Goal: Transaction & Acquisition: Purchase product/service

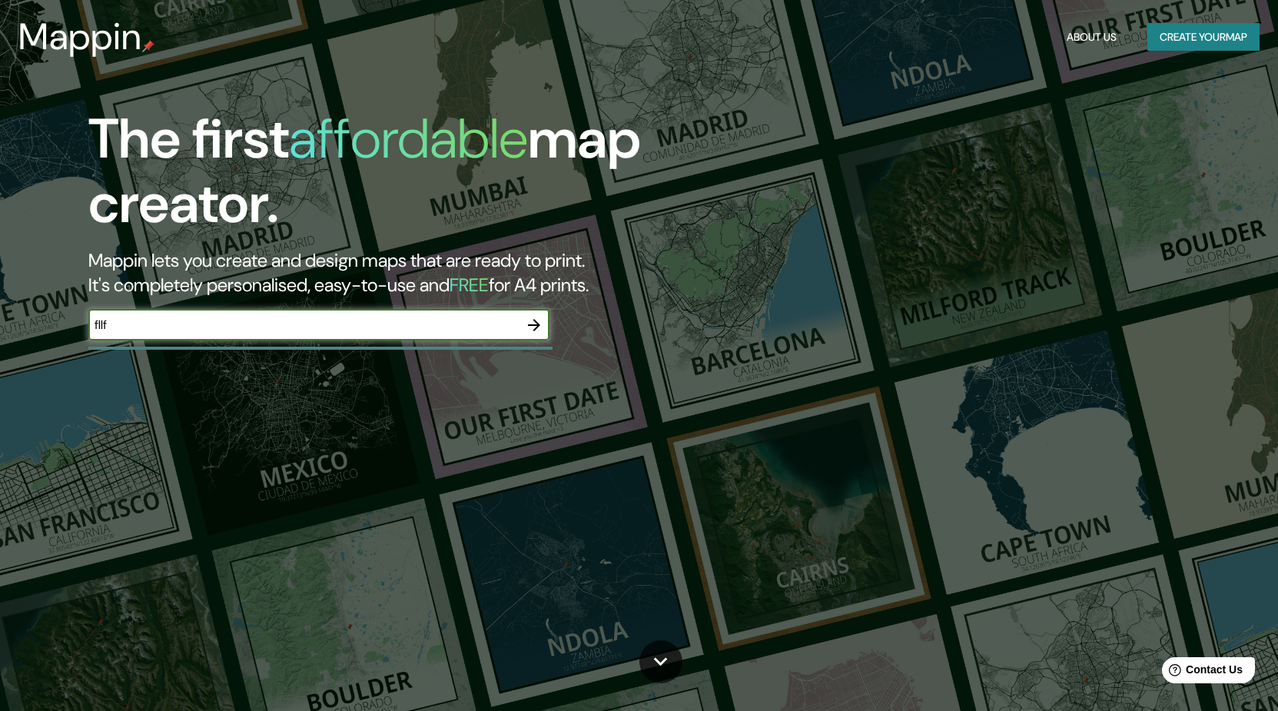
click at [536, 315] on button "button" at bounding box center [534, 325] width 31 height 31
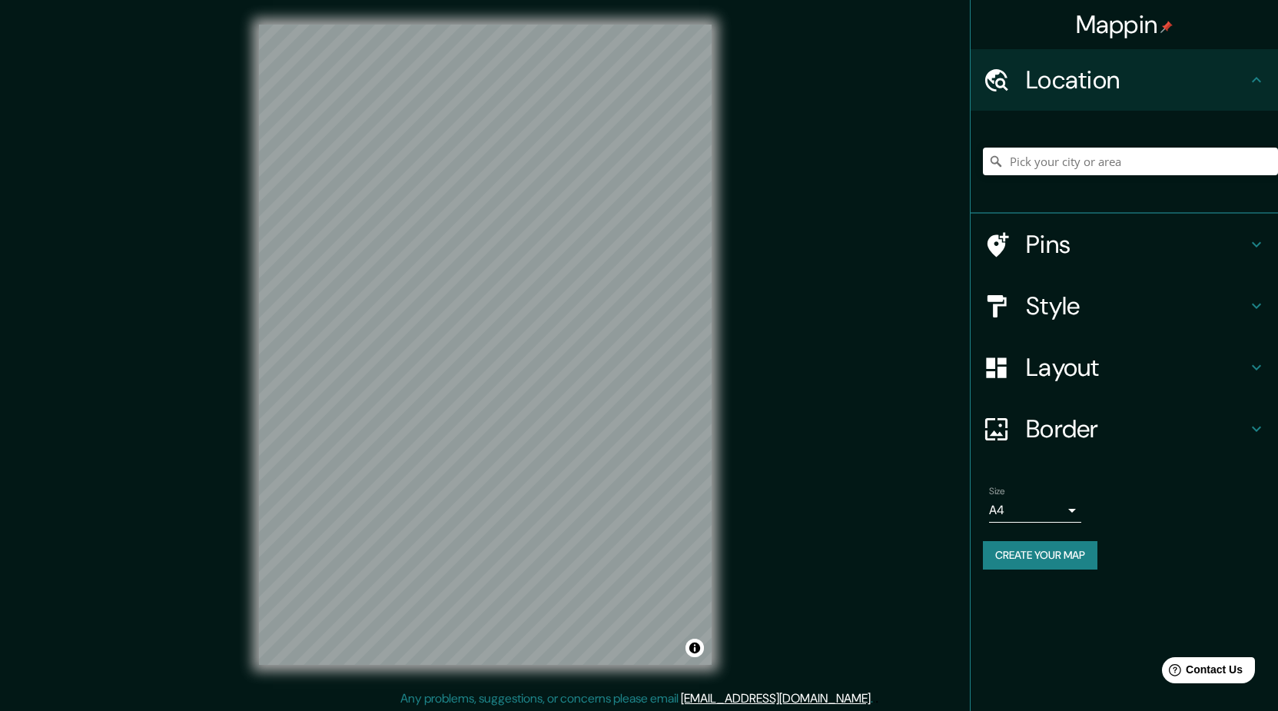
click at [1039, 559] on button "Create your map" at bounding box center [1040, 555] width 115 height 28
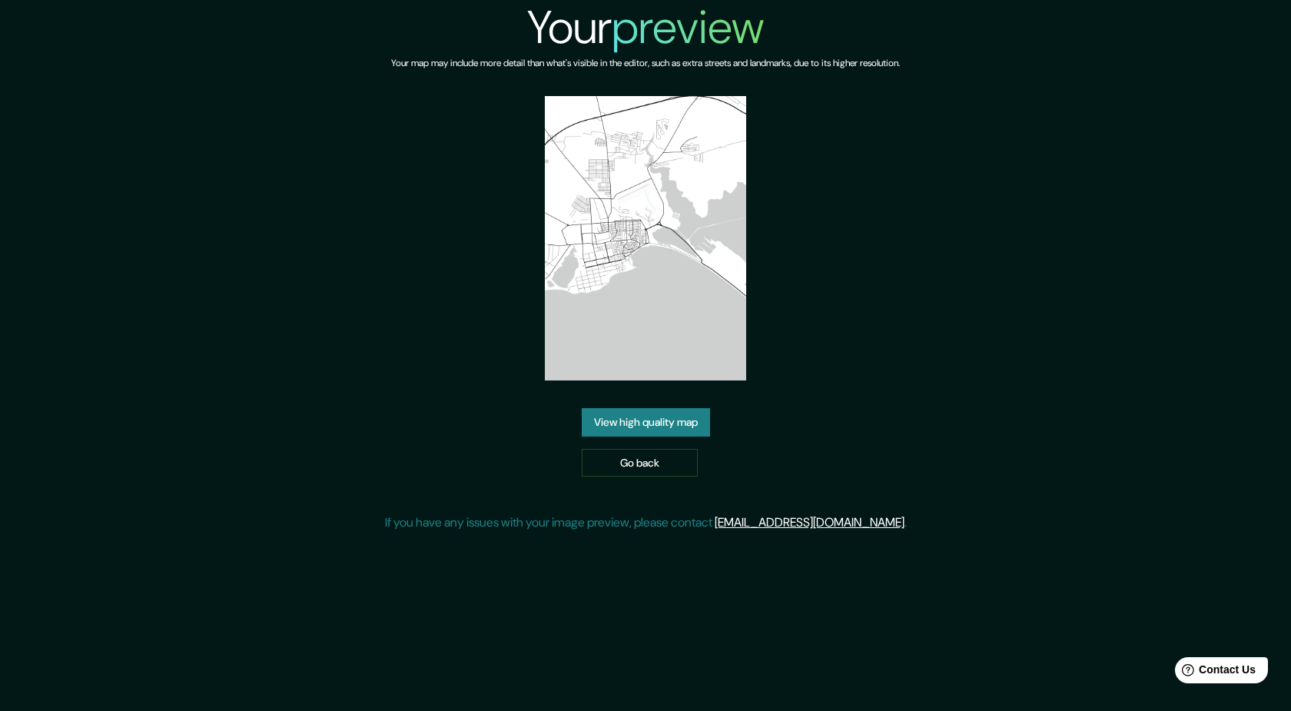
click at [611, 231] on img at bounding box center [645, 238] width 201 height 284
click at [629, 237] on img at bounding box center [645, 238] width 201 height 284
click at [623, 430] on link "View high quality map" at bounding box center [646, 422] width 128 height 28
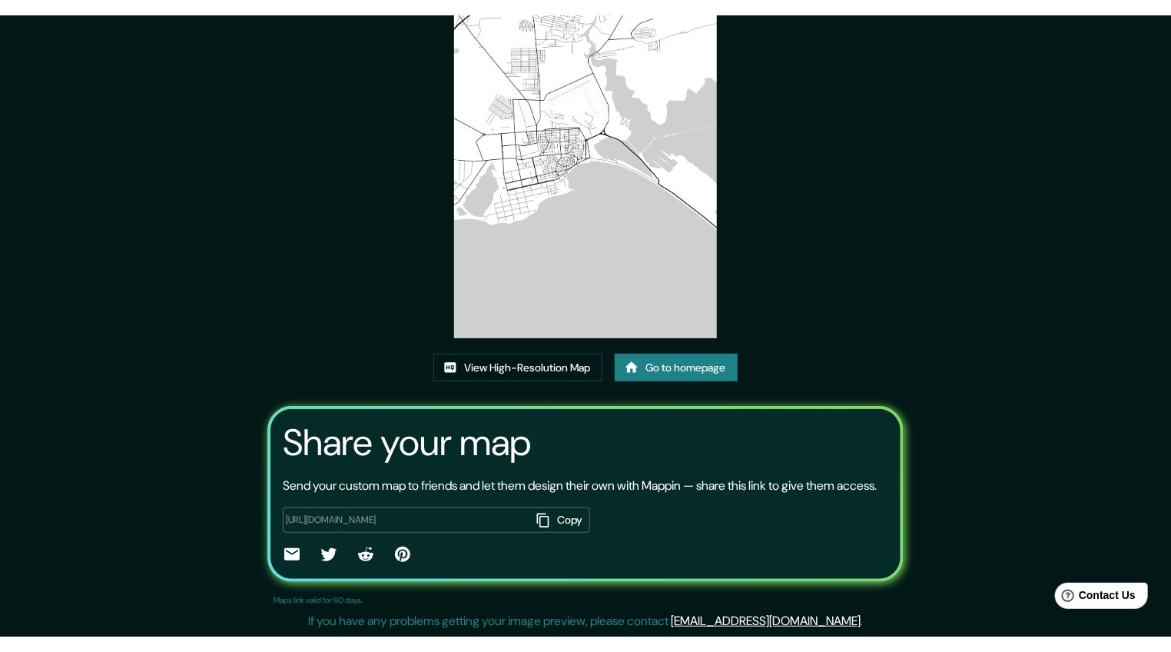
scroll to position [123, 0]
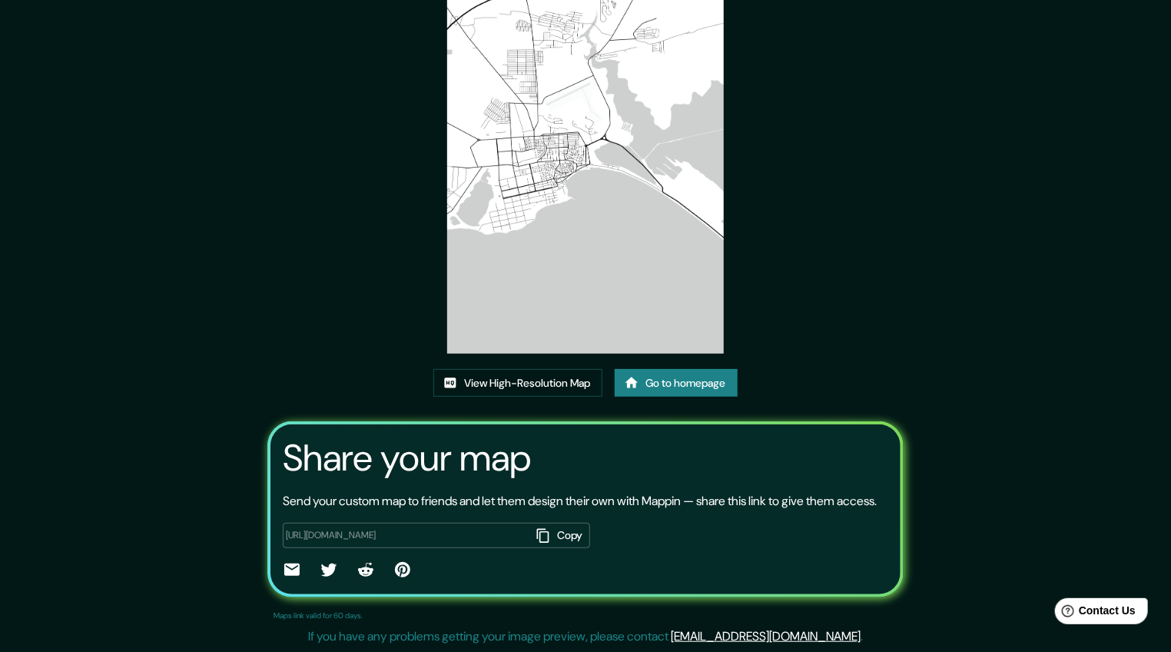
click at [537, 534] on icon "button" at bounding box center [543, 535] width 12 height 14
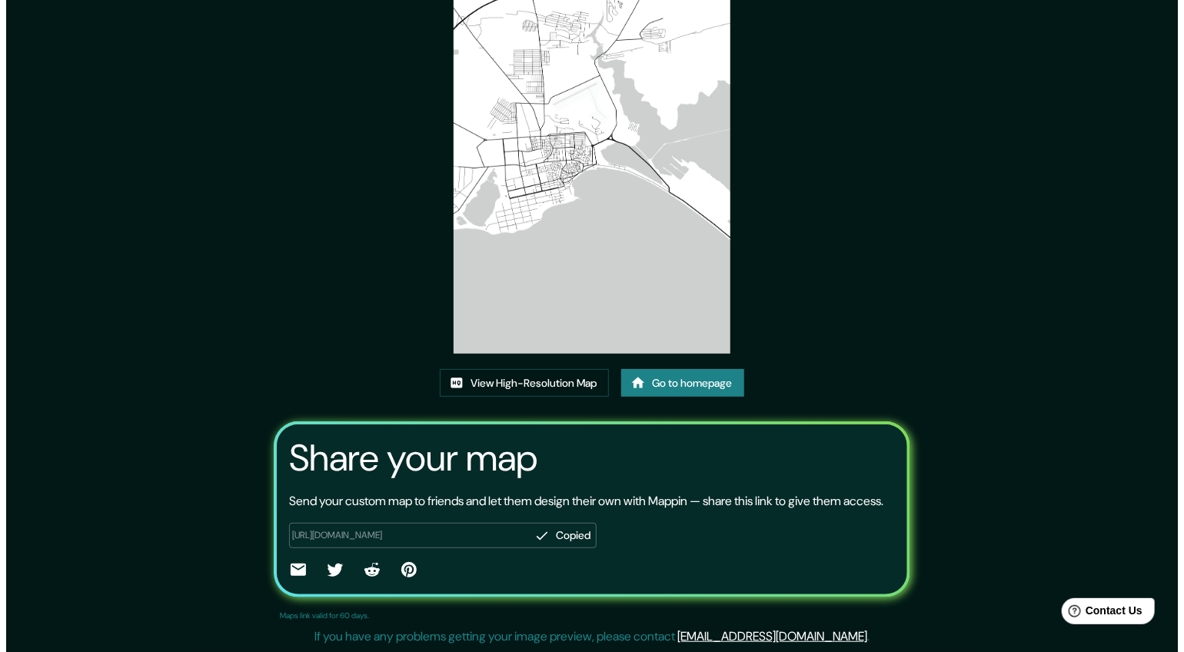
scroll to position [0, 0]
